Goal: Task Accomplishment & Management: Manage account settings

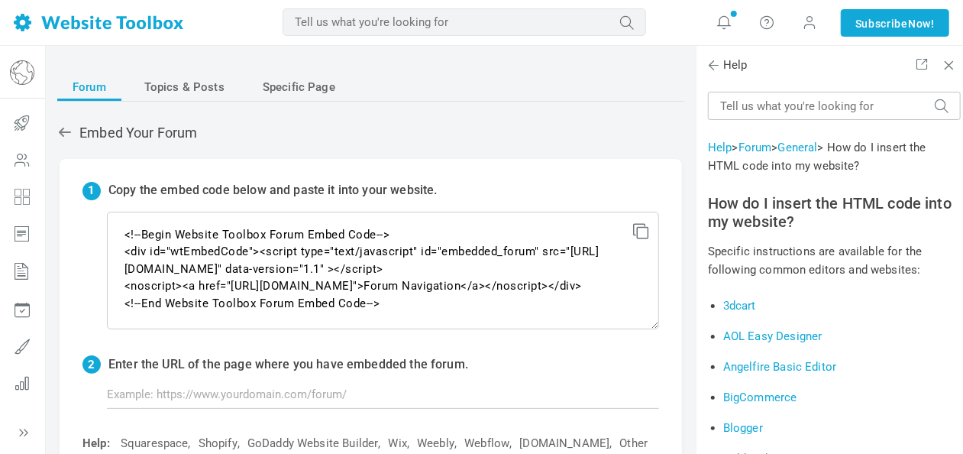
click at [16, 60] on img at bounding box center [22, 72] width 24 height 24
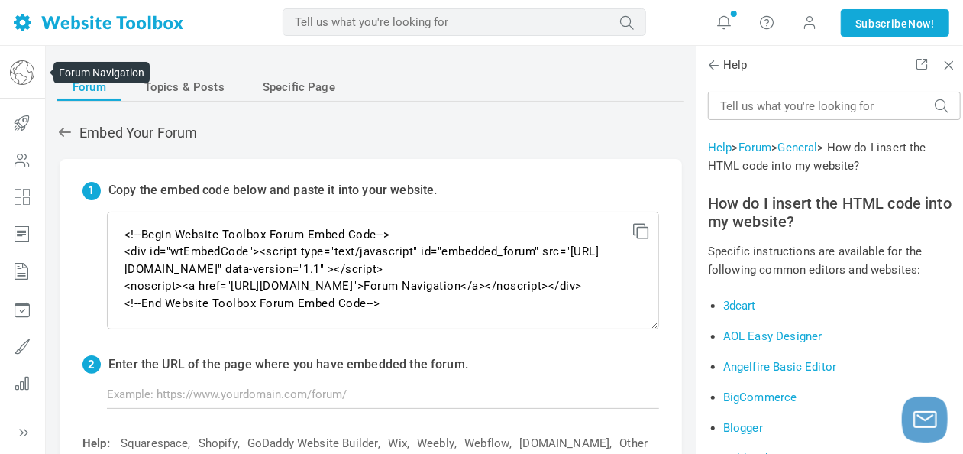
click at [21, 67] on img at bounding box center [22, 72] width 24 height 24
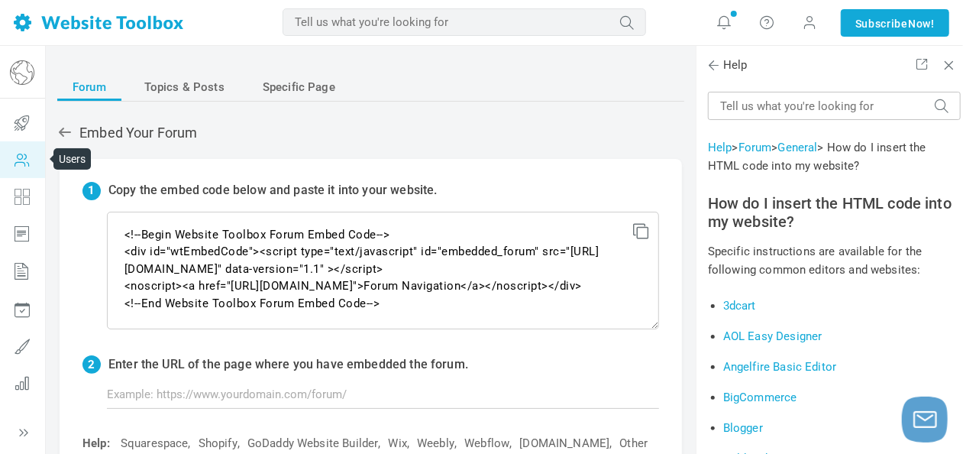
click at [23, 148] on icon at bounding box center [22, 159] width 46 height 37
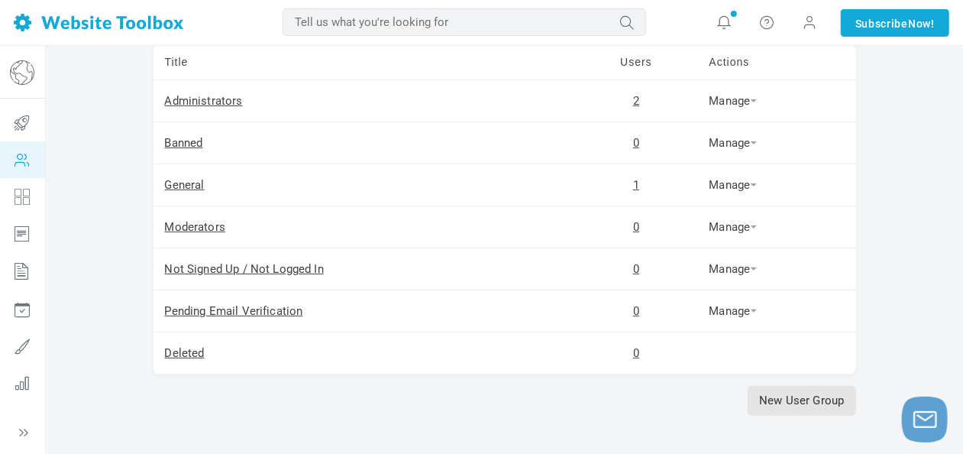
scroll to position [97, 0]
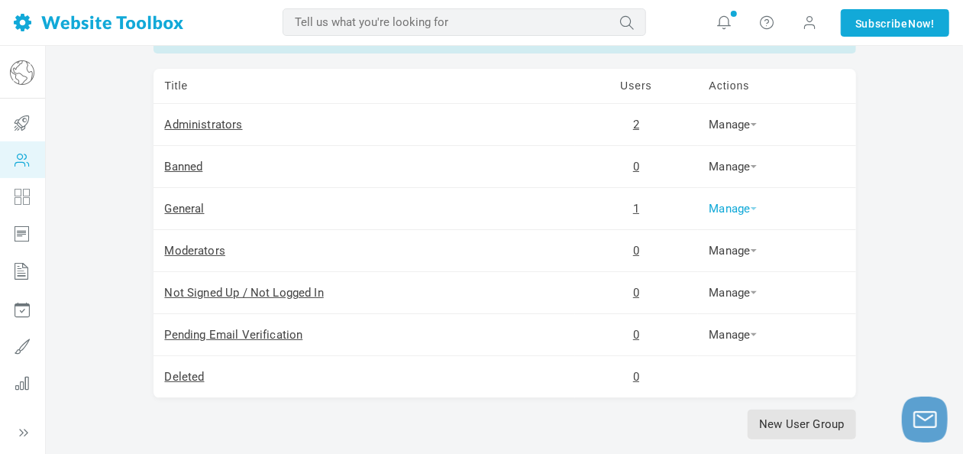
click at [747, 202] on link "Manage" at bounding box center [732, 209] width 47 height 14
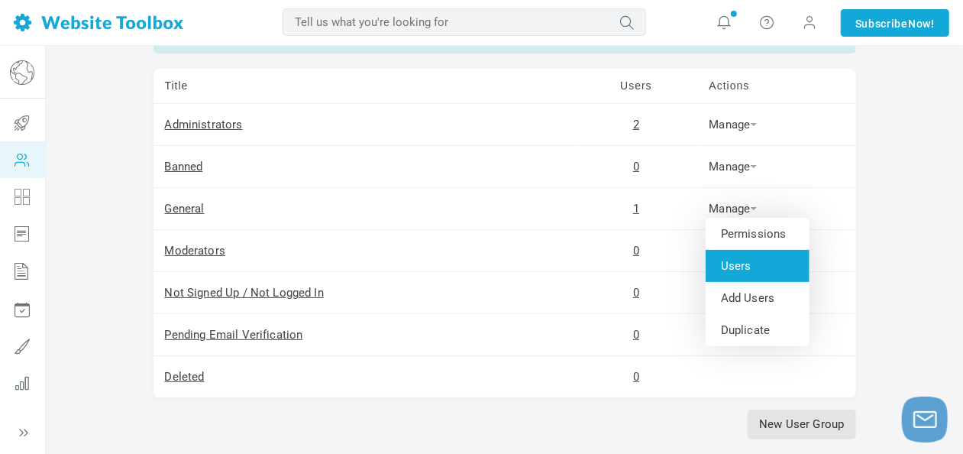
click at [742, 272] on link "Users" at bounding box center [757, 266] width 104 height 32
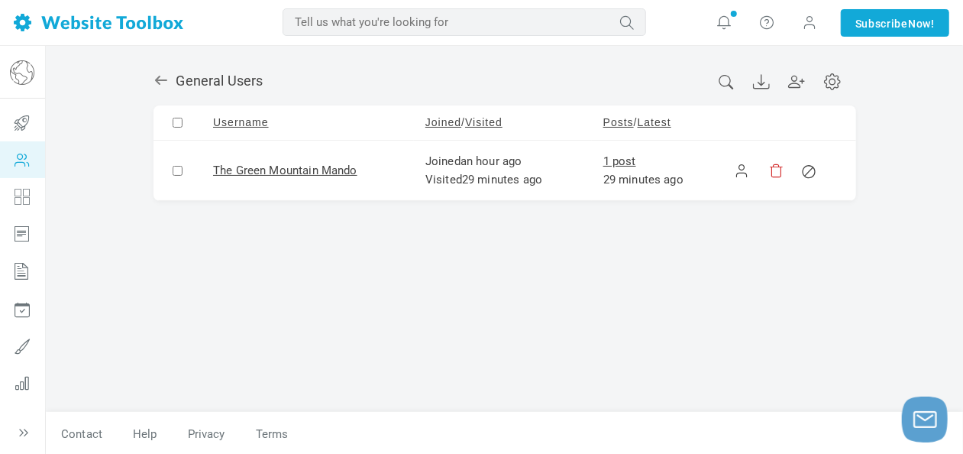
click at [177, 169] on input "checkbox" at bounding box center [178, 171] width 10 height 10
checkbox input "true"
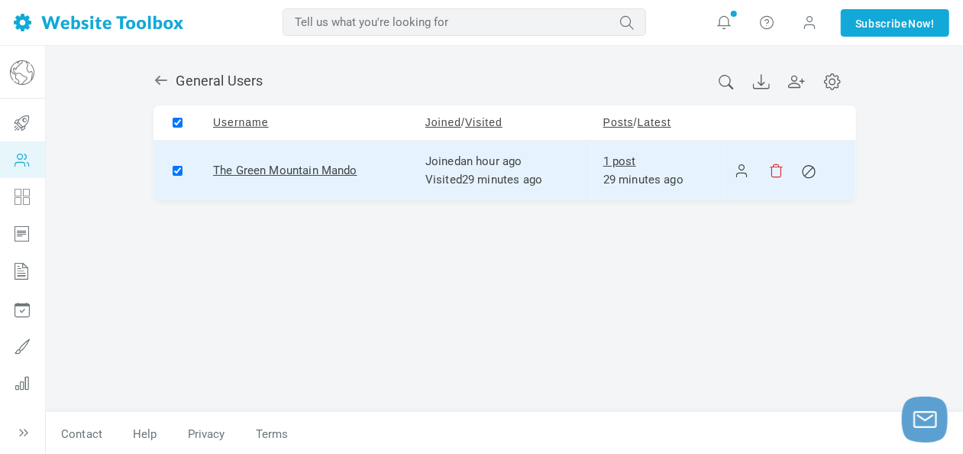
checkbox input "true"
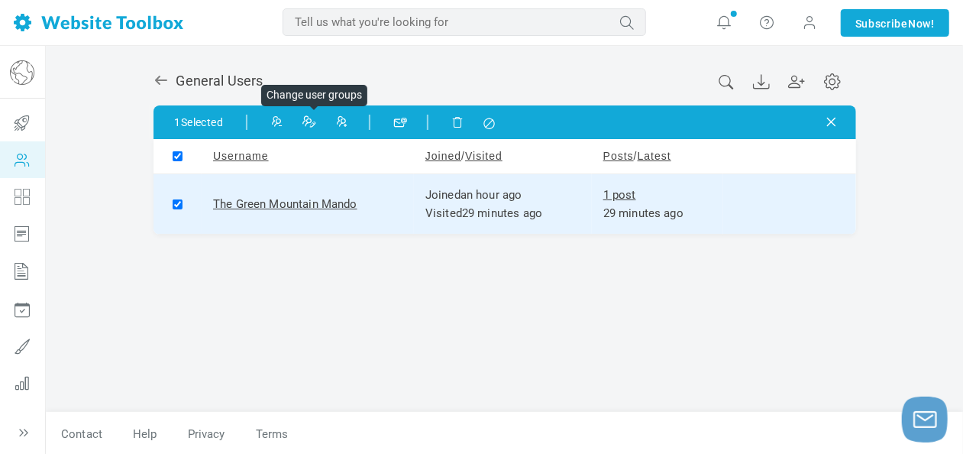
click at [313, 119] on icon at bounding box center [308, 120] width 11 height 11
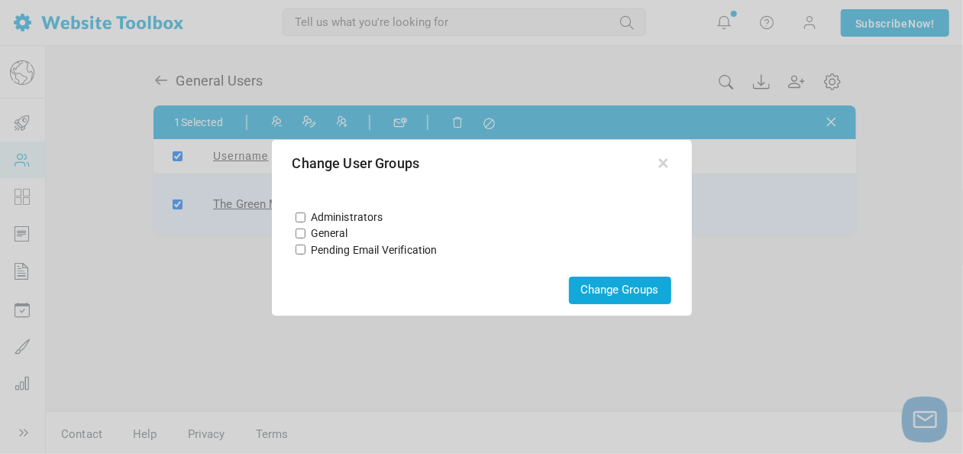
click at [299, 215] on input "Administrators" at bounding box center [300, 217] width 10 height 10
checkbox input "true"
click at [630, 290] on button "Change Groups" at bounding box center [620, 289] width 102 height 27
checkbox input "false"
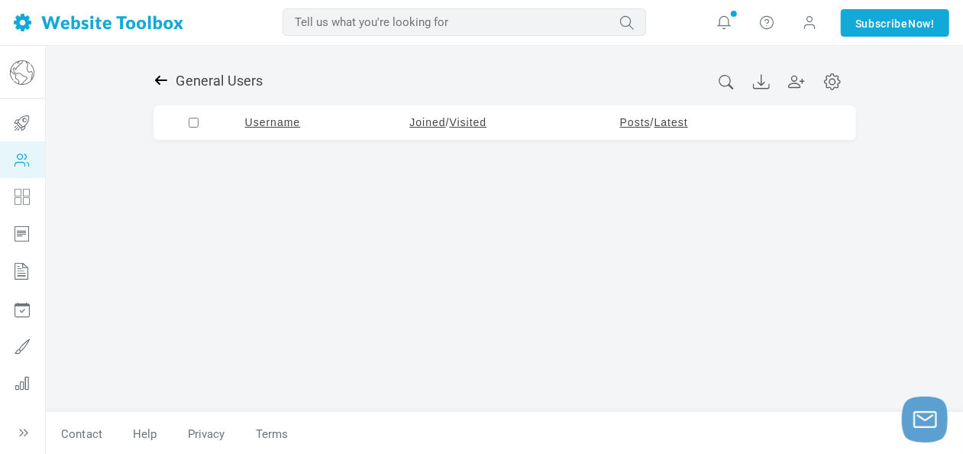
click at [166, 80] on icon at bounding box center [160, 80] width 12 height 9
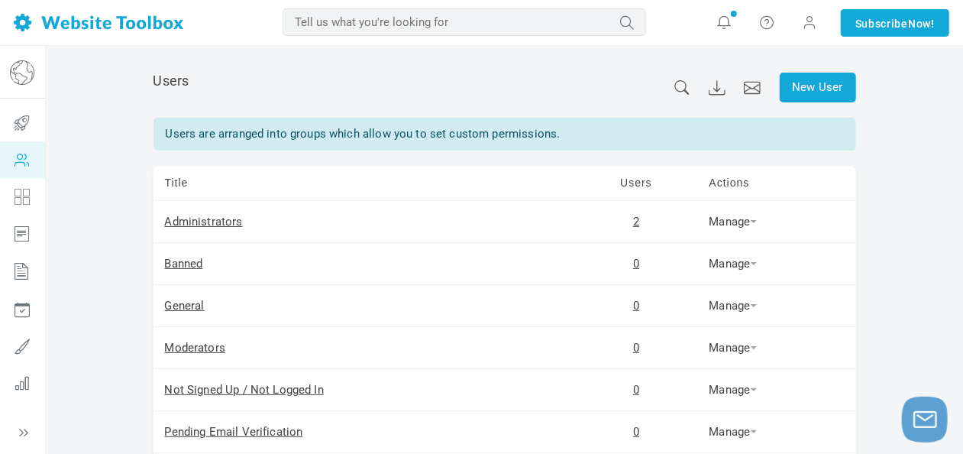
scroll to position [76, 0]
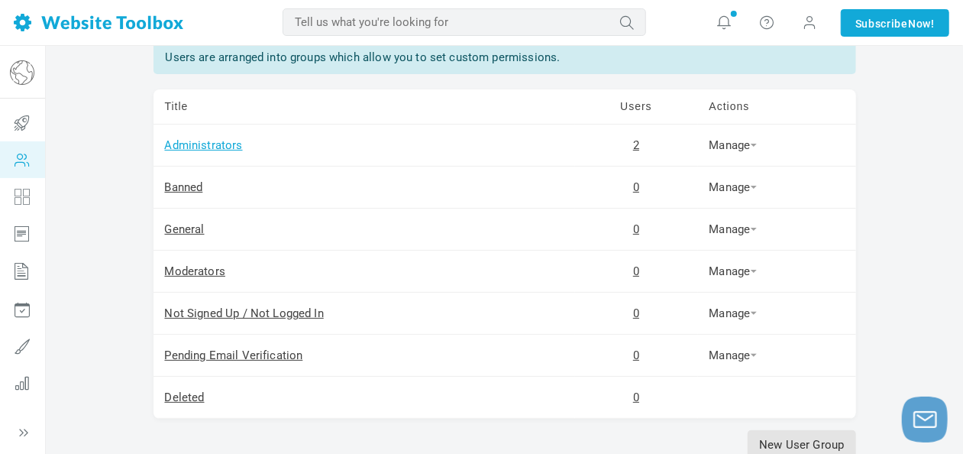
click at [224, 143] on link "Administrators" at bounding box center [204, 145] width 78 height 14
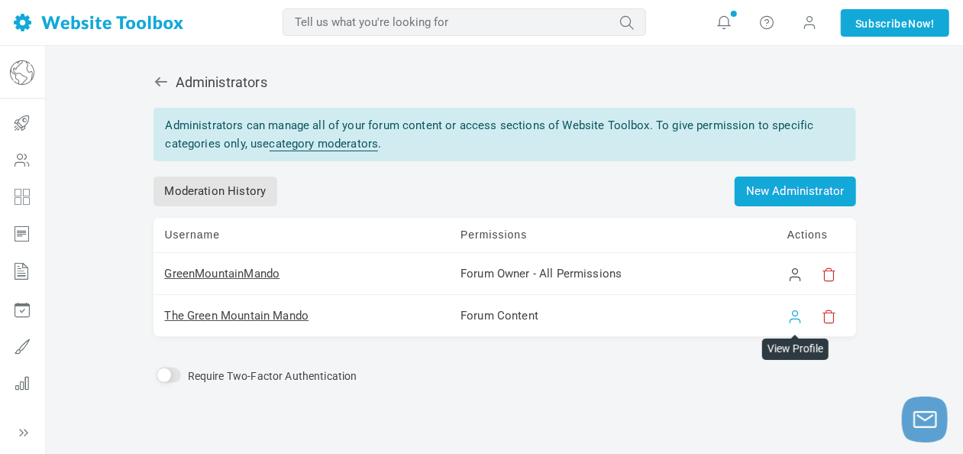
click at [795, 316] on link at bounding box center [794, 315] width 15 height 15
click at [243, 271] on link "GreenMountainMando" at bounding box center [222, 273] width 115 height 14
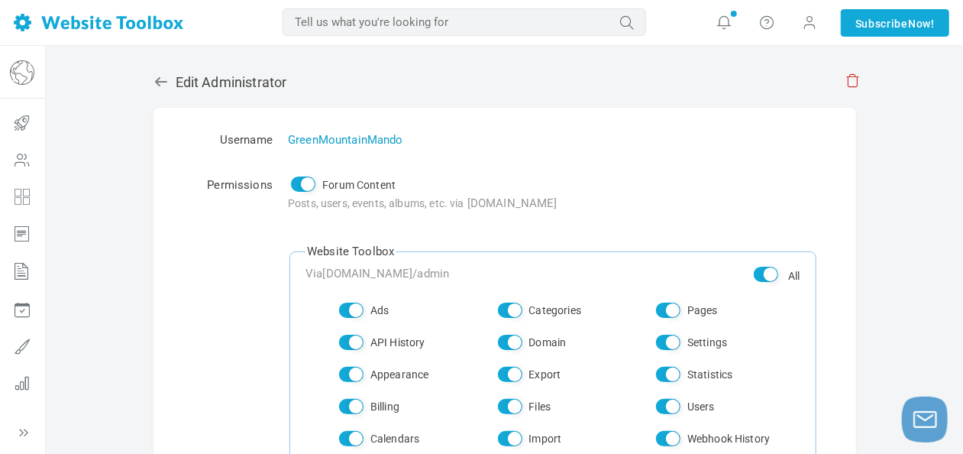
click at [371, 133] on link "GreenMountainMando" at bounding box center [345, 140] width 115 height 14
